Goal: Transaction & Acquisition: Download file/media

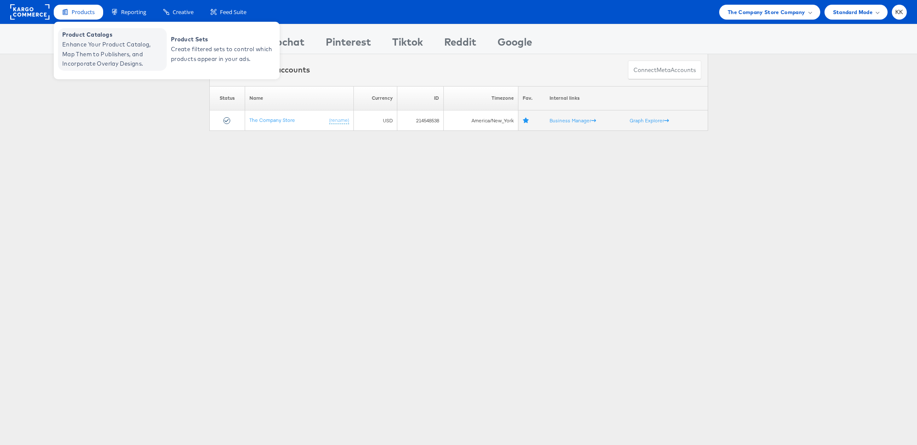
click at [98, 43] on span "Enhance Your Product Catalog, Map Them to Publishers, and Incorporate Overlay D…" at bounding box center [113, 54] width 102 height 29
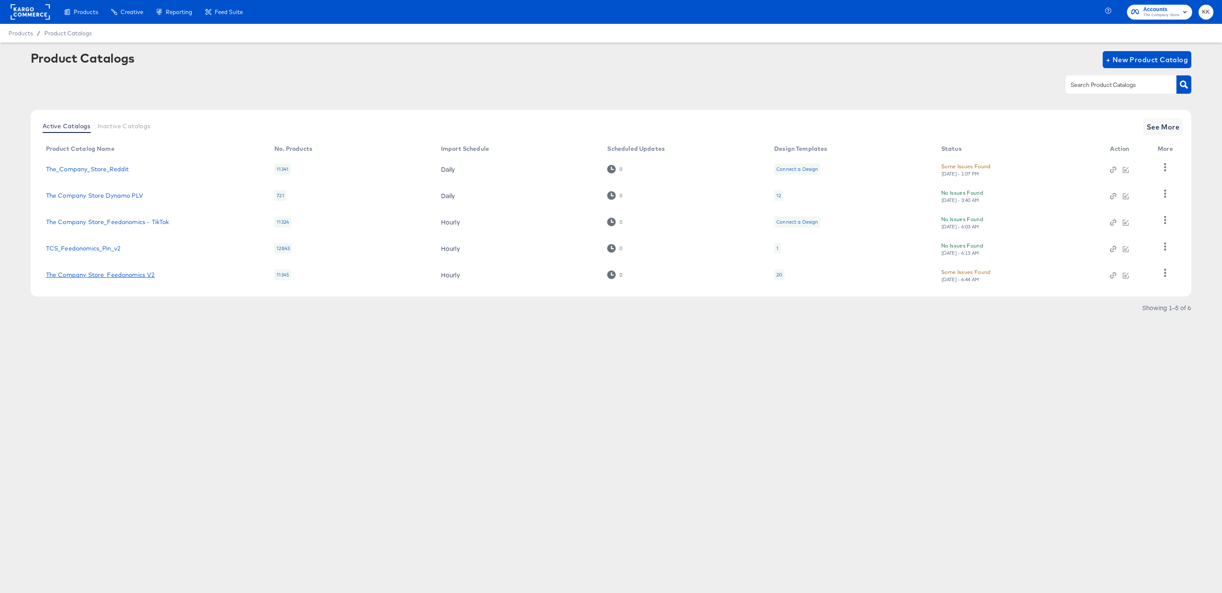
click at [127, 274] on link "The Company Store_Feedonomics V2" at bounding box center [100, 274] width 109 height 7
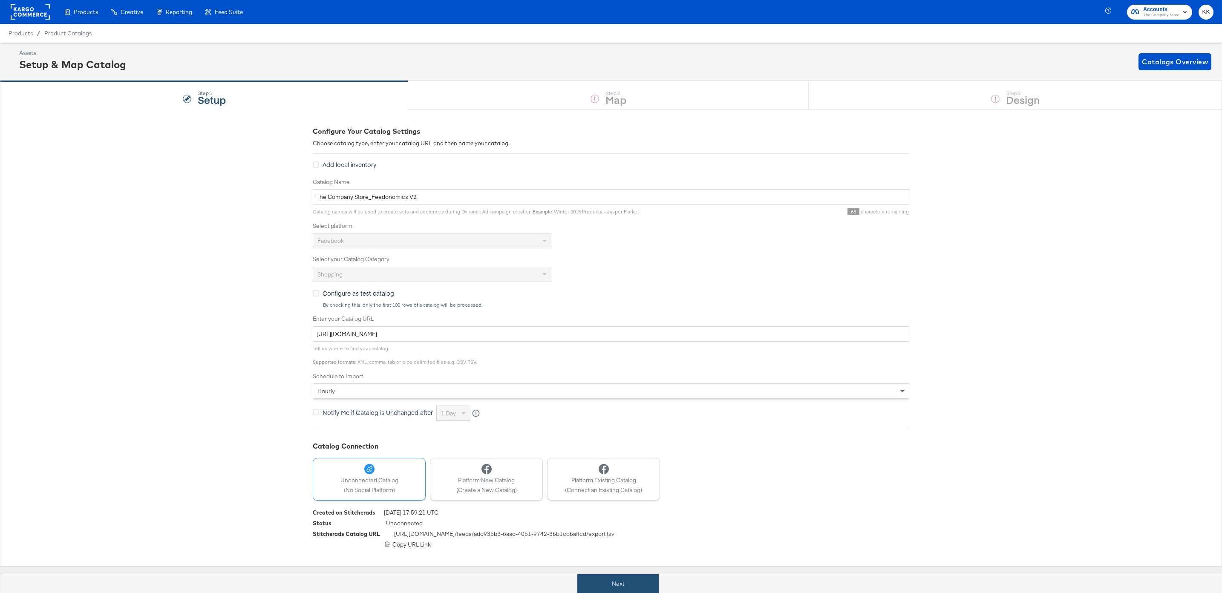
click at [587, 581] on button "Next" at bounding box center [617, 583] width 81 height 19
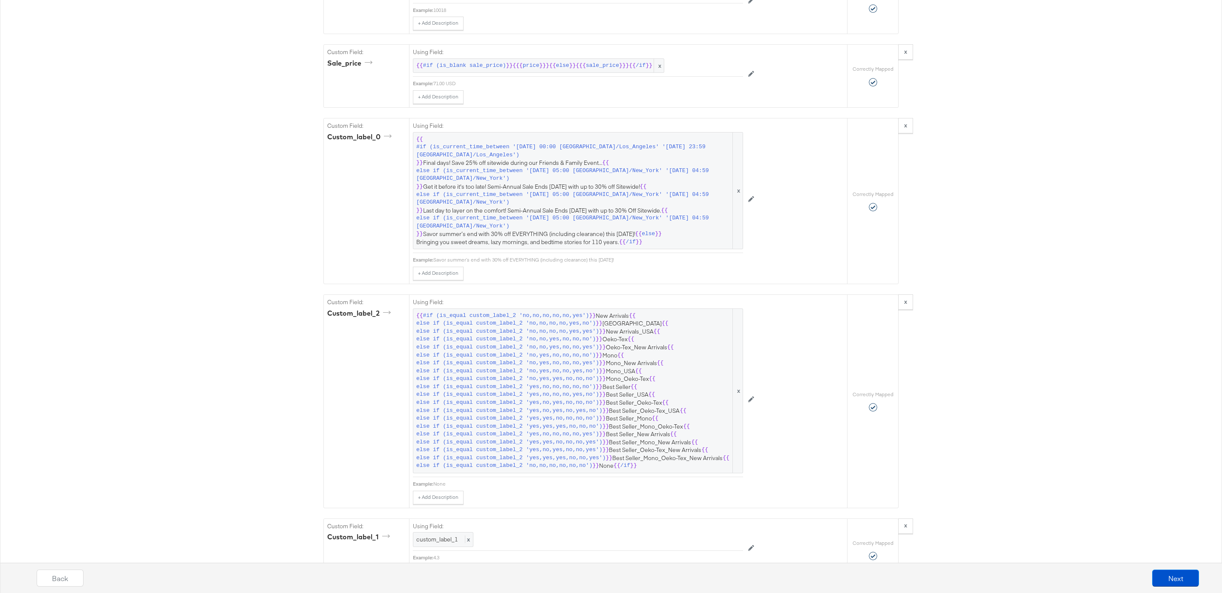
scroll to position [1651, 0]
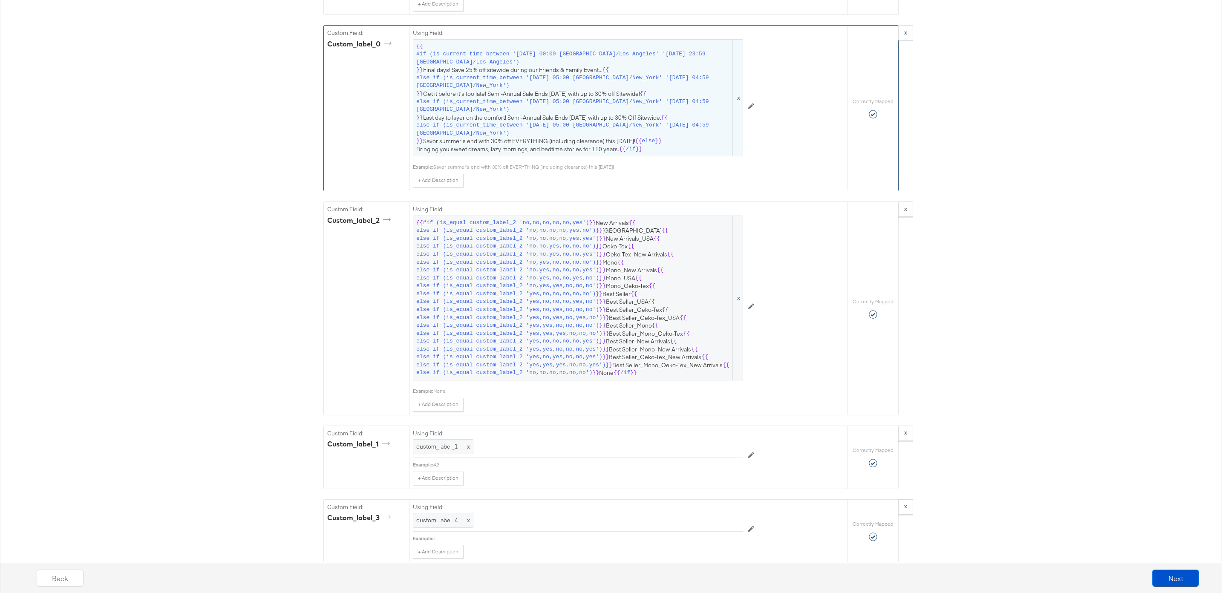
click at [548, 103] on span "else if (is_current_time_between '2025-08-21 05:00 America/New_York' '2025-08-2…" at bounding box center [573, 106] width 315 height 16
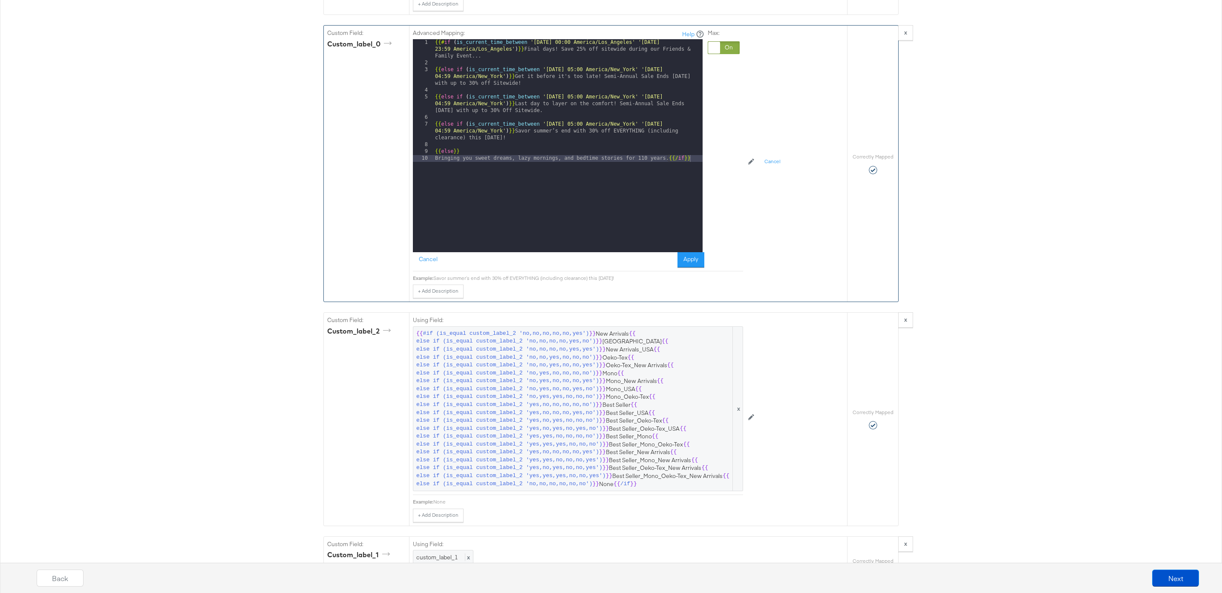
click at [572, 57] on div "{{# if ( is_current_time_between '2022-03-21 00:00 America/Los_Angeles' '2022-0…" at bounding box center [567, 159] width 269 height 240
click at [691, 260] on button "Apply" at bounding box center [691, 259] width 27 height 15
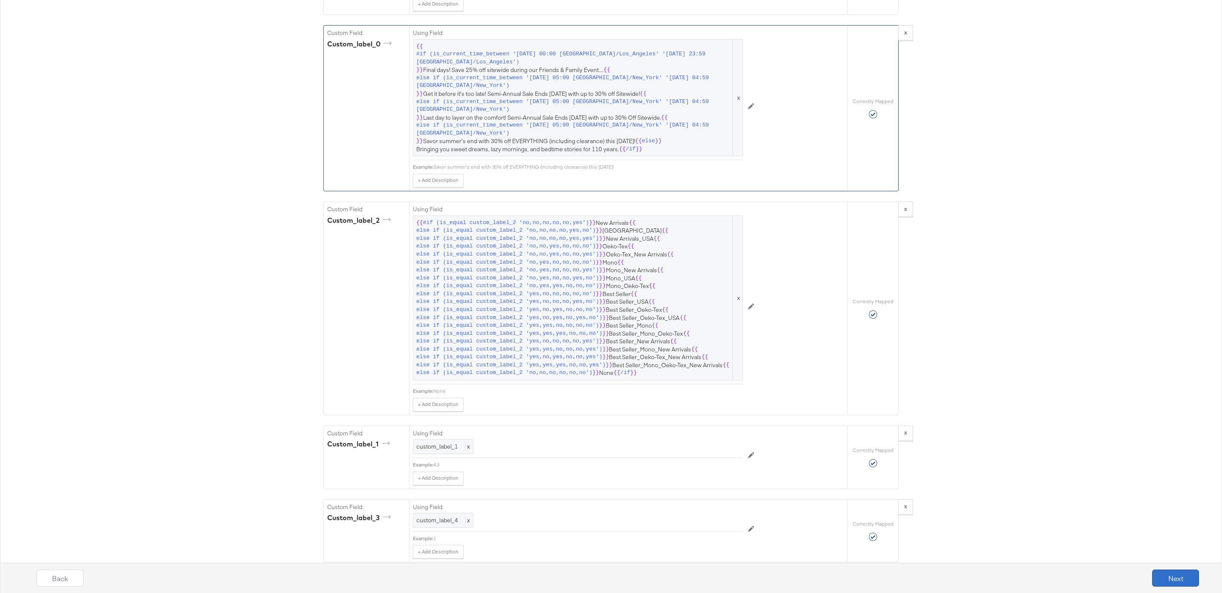
click at [1191, 577] on button "Next" at bounding box center [1175, 578] width 47 height 17
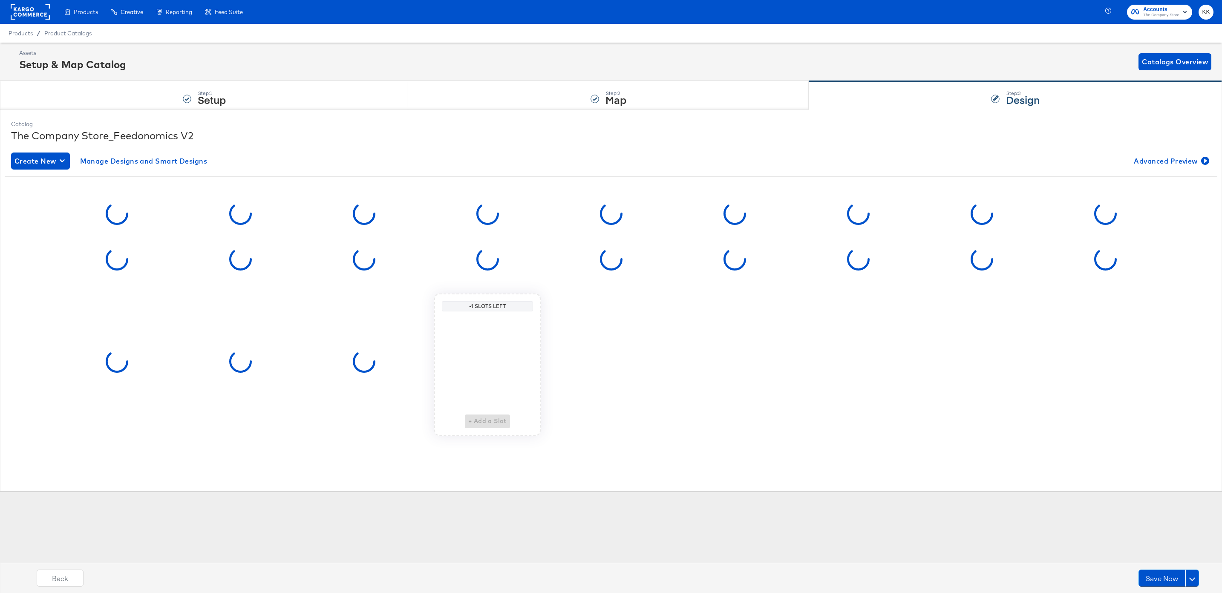
scroll to position [0, 0]
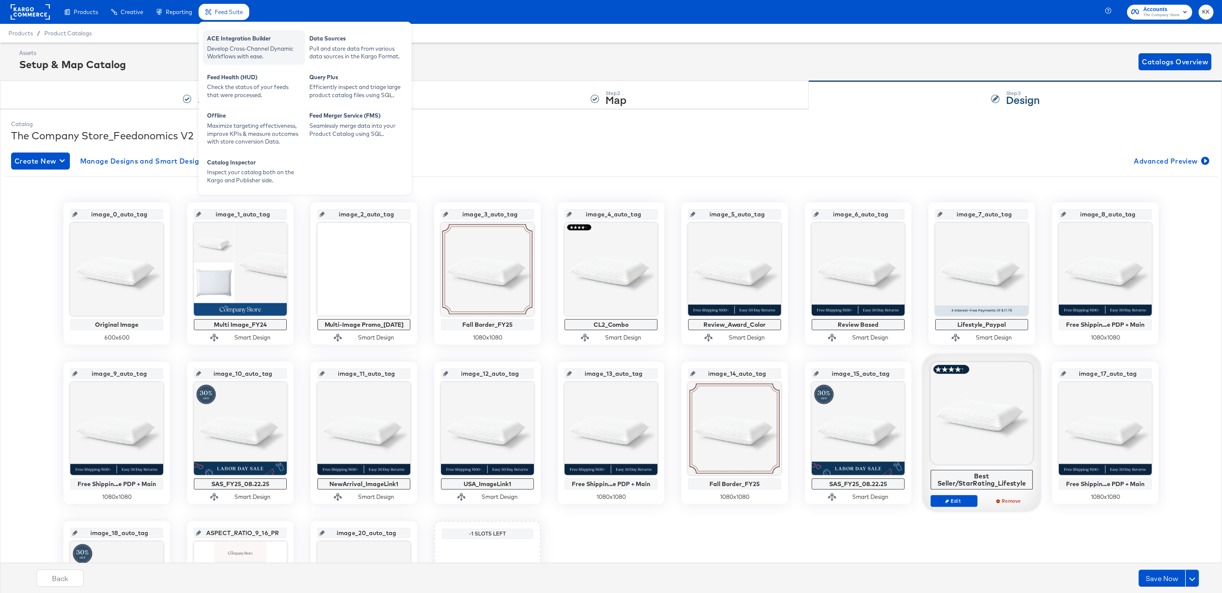
click at [234, 63] on div "ACE Integration Builder Develop Cross-Channel Dynamic Workflows with ease." at bounding box center [254, 47] width 102 height 35
click at [233, 55] on div "Develop Cross-Channel Dynamic Workflows with ease." at bounding box center [254, 53] width 94 height 16
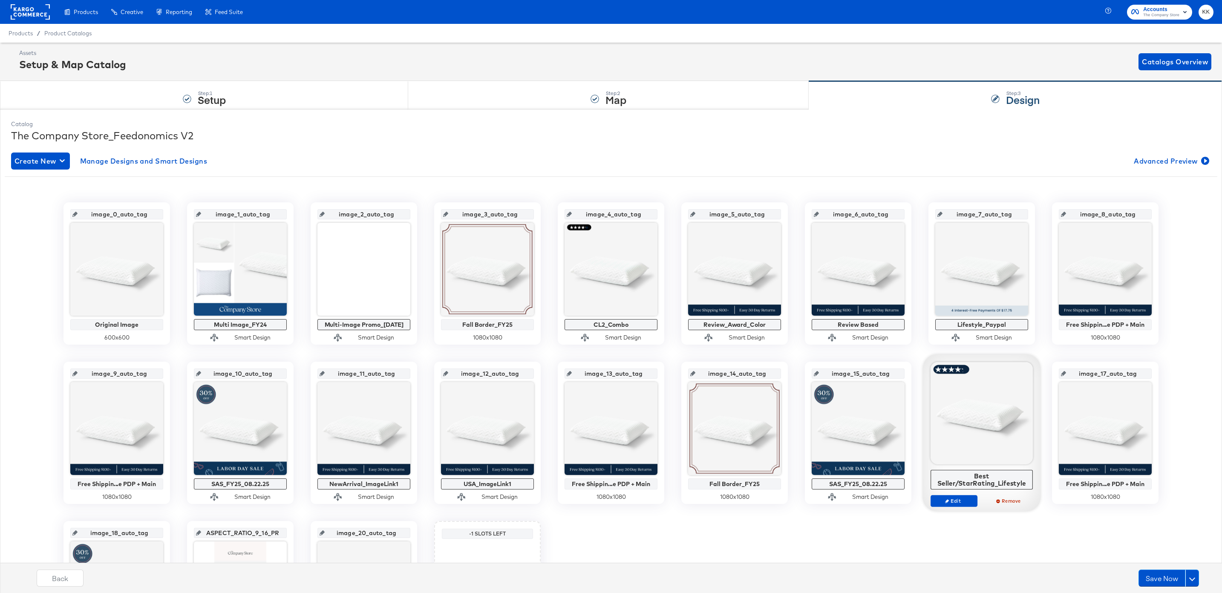
click at [582, 49] on div "Assets Setup & Map Catalog Catalogs Overview" at bounding box center [615, 61] width 1192 height 25
click at [1158, 571] on button "Save Now" at bounding box center [1162, 578] width 47 height 17
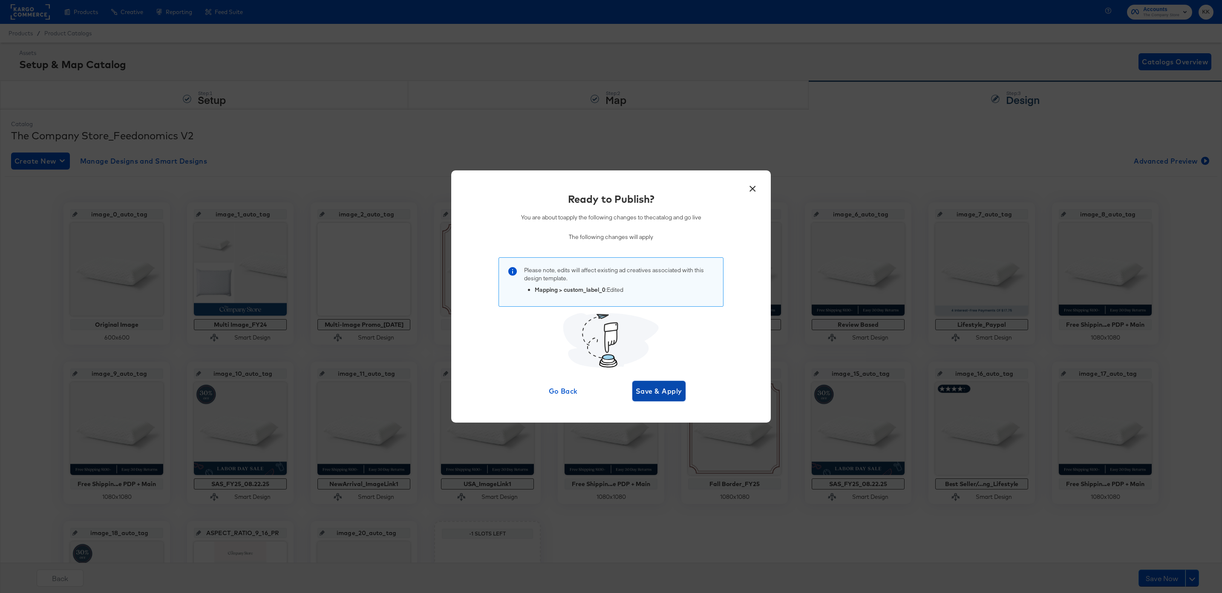
click at [683, 387] on button "Save & Apply" at bounding box center [658, 391] width 53 height 20
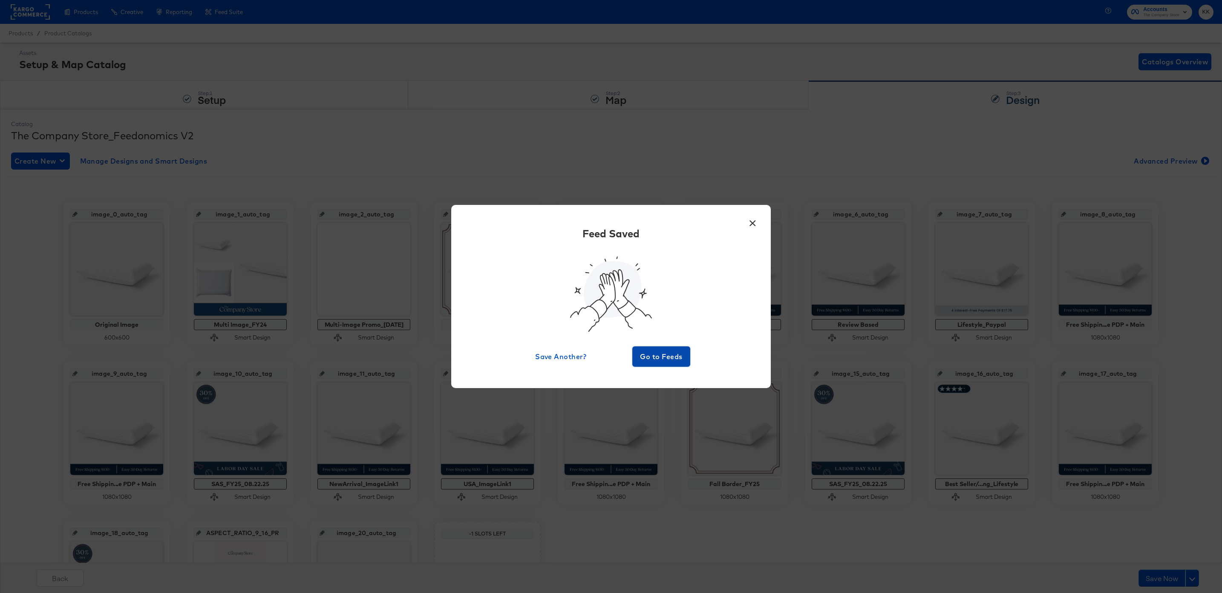
click at [660, 347] on button "Go to Feeds" at bounding box center [661, 356] width 58 height 20
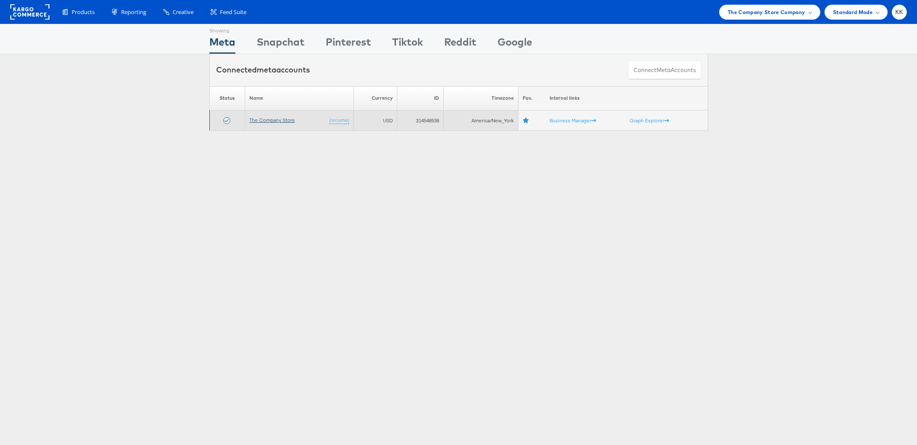
click at [281, 121] on link "The Company Store" at bounding box center [272, 120] width 46 height 6
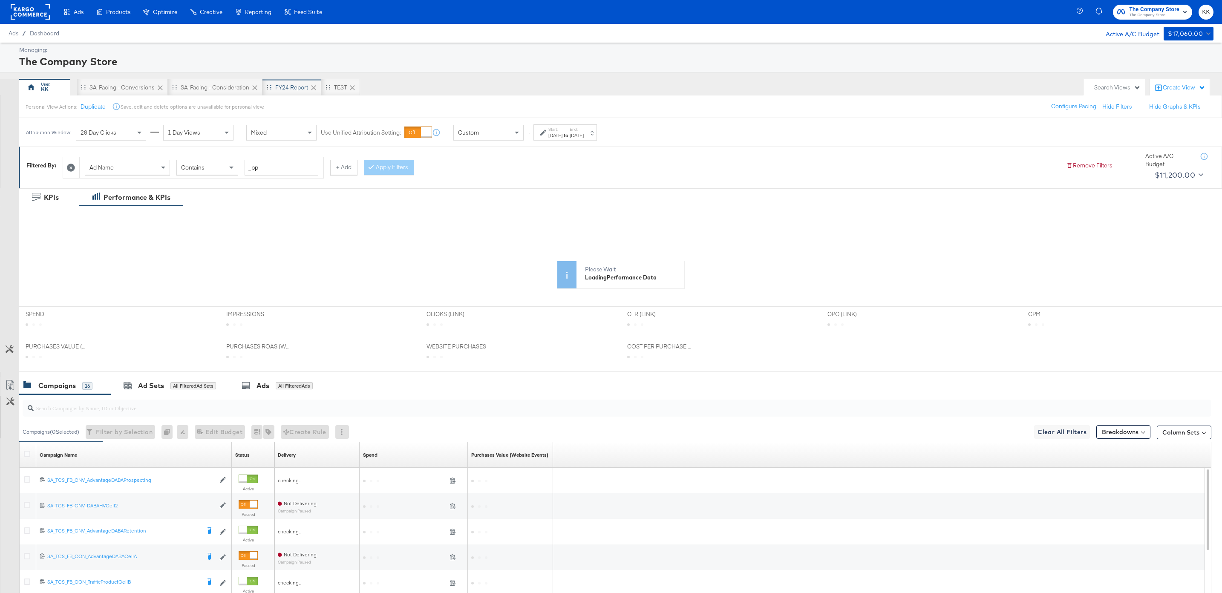
click at [281, 87] on div "FY24 Report" at bounding box center [291, 88] width 33 height 8
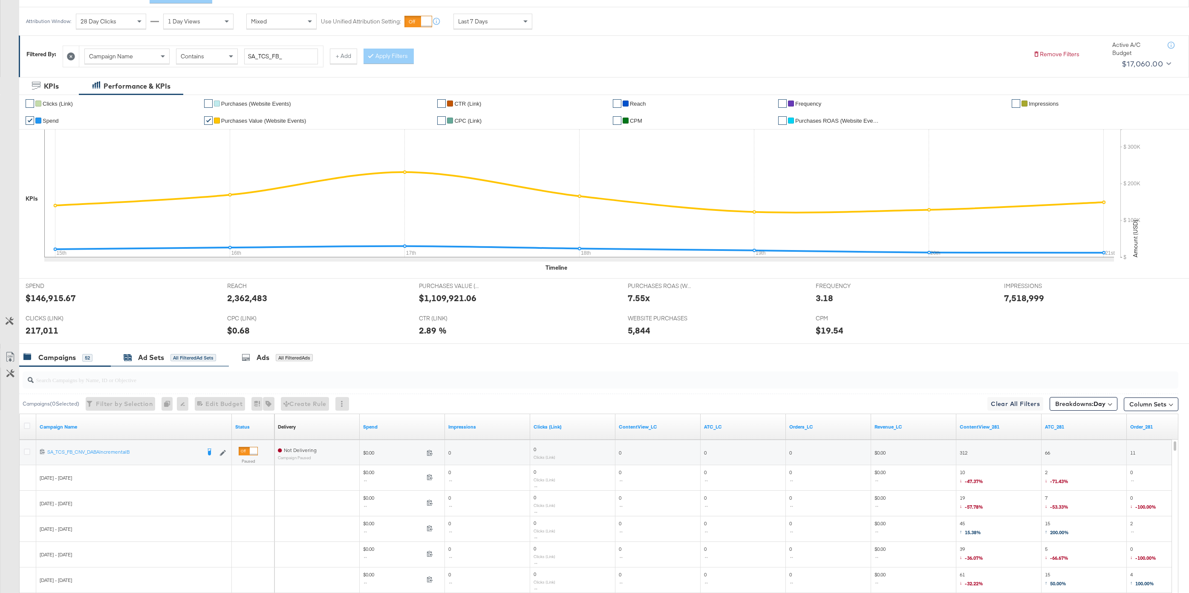
click at [154, 362] on div "Ad Sets" at bounding box center [151, 358] width 26 height 10
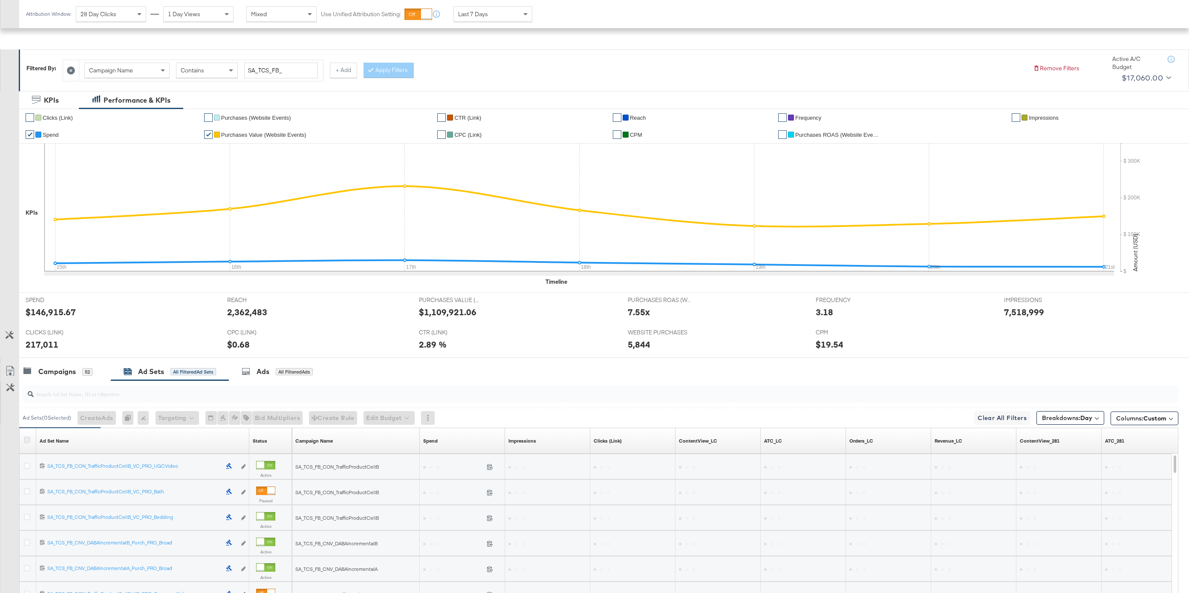
scroll to position [225, 0]
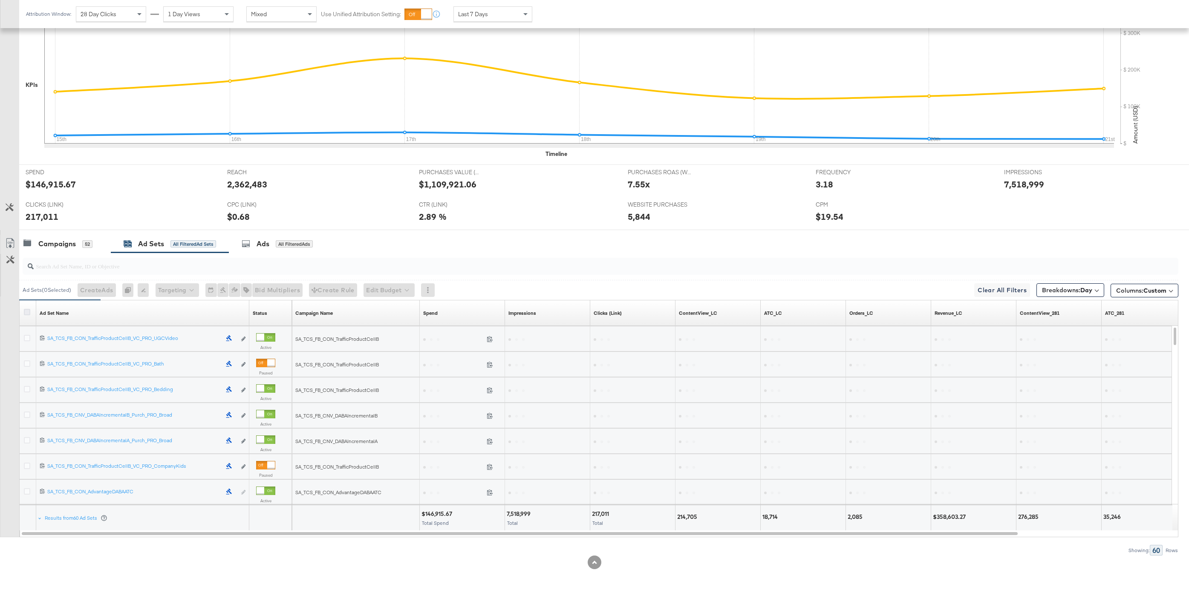
click at [26, 313] on icon at bounding box center [27, 312] width 6 height 6
click at [0, 0] on input "checkbox" at bounding box center [0, 0] width 0 height 0
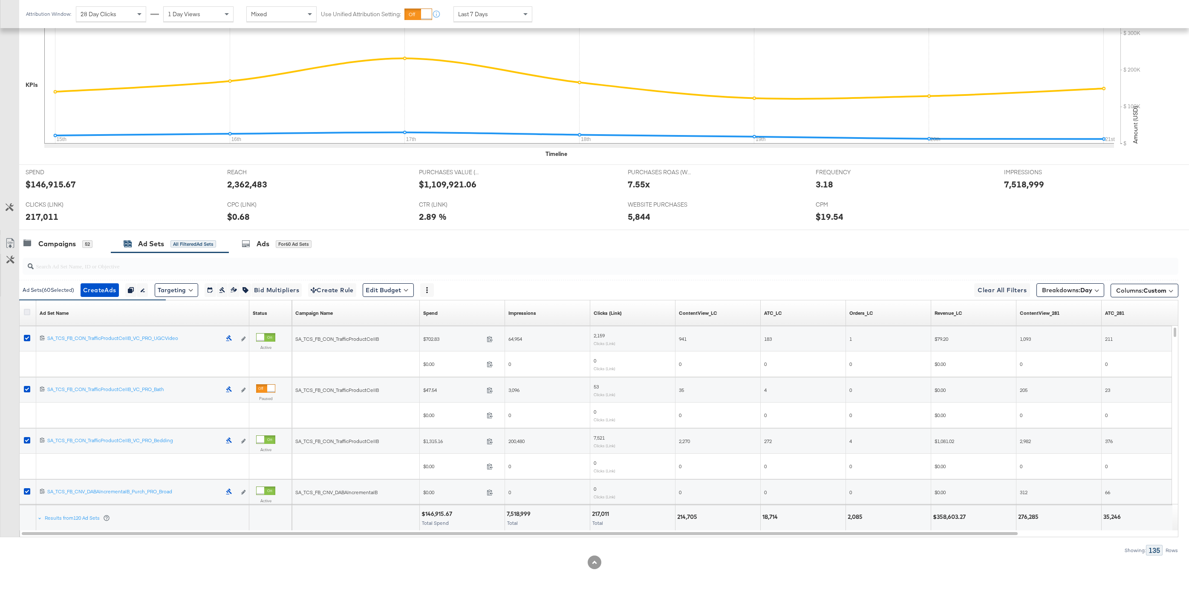
click at [26, 313] on icon at bounding box center [27, 312] width 6 height 6
click at [0, 0] on input "checkbox" at bounding box center [0, 0] width 0 height 0
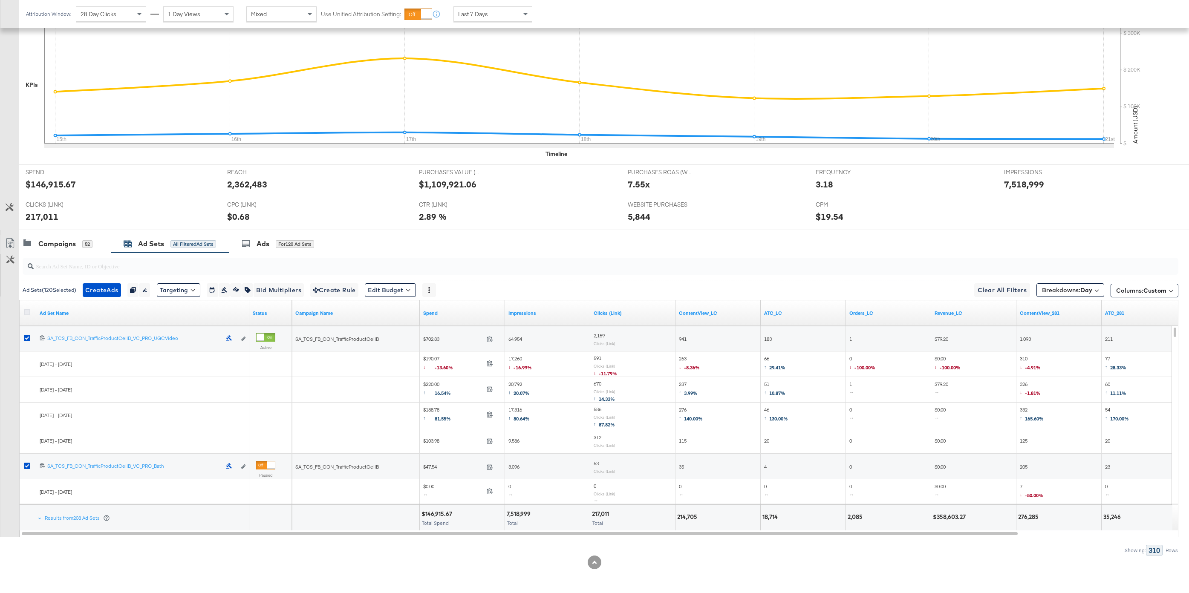
click at [28, 312] on icon at bounding box center [27, 312] width 6 height 6
click at [0, 0] on input "checkbox" at bounding box center [0, 0] width 0 height 0
click at [7, 238] on link "Export as CSV" at bounding box center [9, 244] width 19 height 19
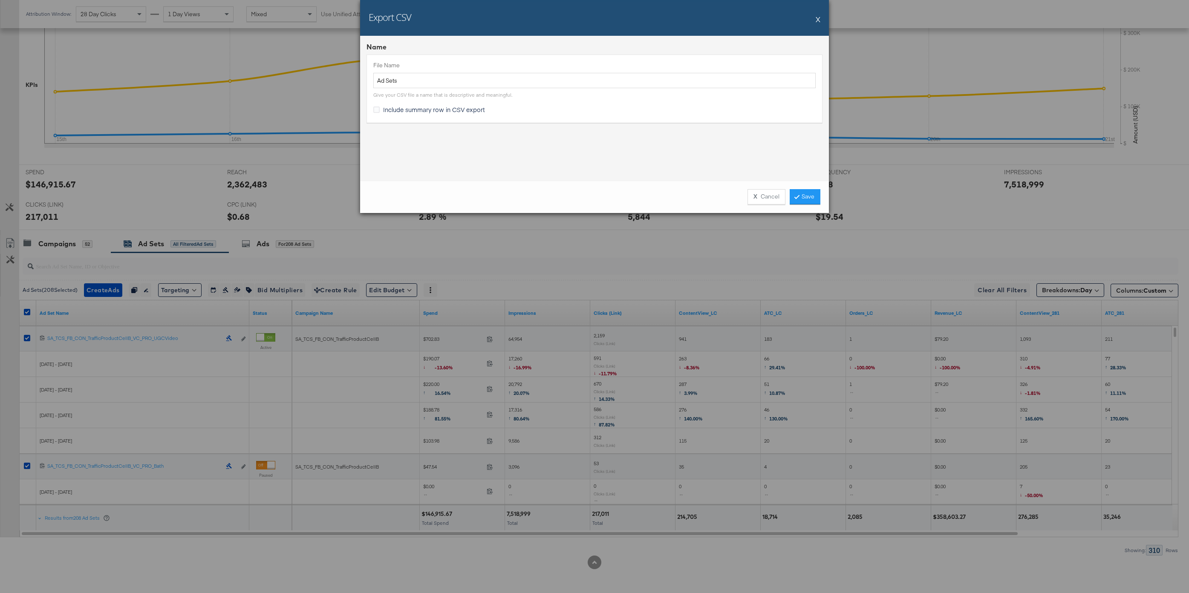
click at [806, 205] on div "X Cancel Save" at bounding box center [594, 197] width 469 height 32
click at [811, 196] on link "Save" at bounding box center [805, 196] width 31 height 15
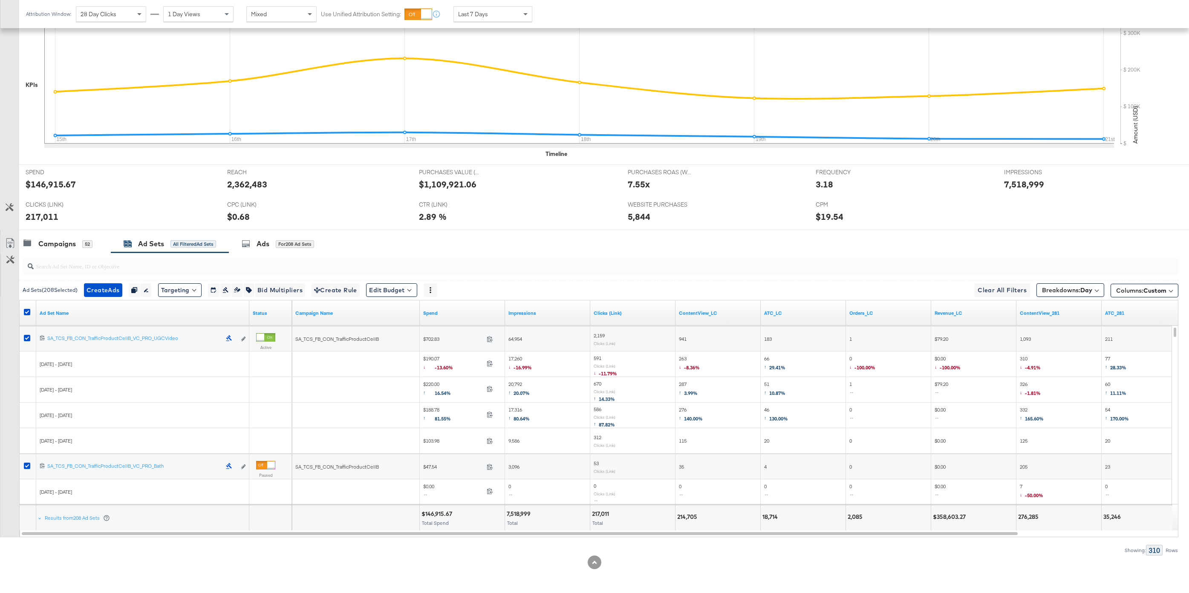
scroll to position [0, 0]
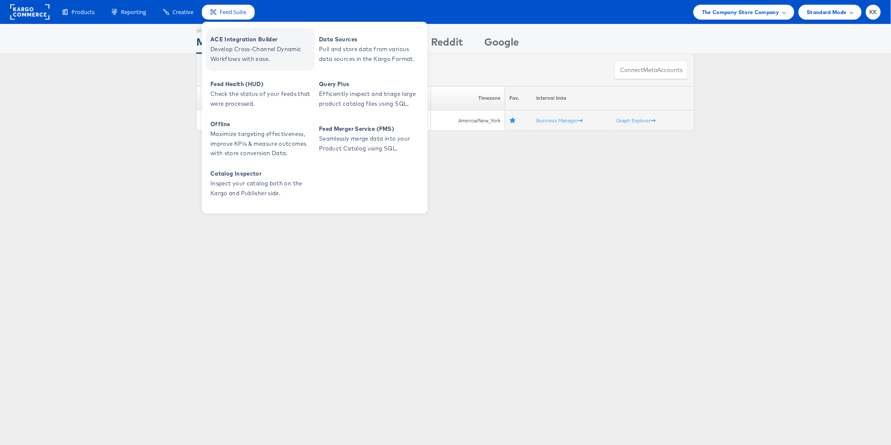
click at [247, 52] on span "Develop Cross-Channel Dynamic Workflows with ease." at bounding box center [261, 54] width 102 height 20
